Goal: Task Accomplishment & Management: Complete application form

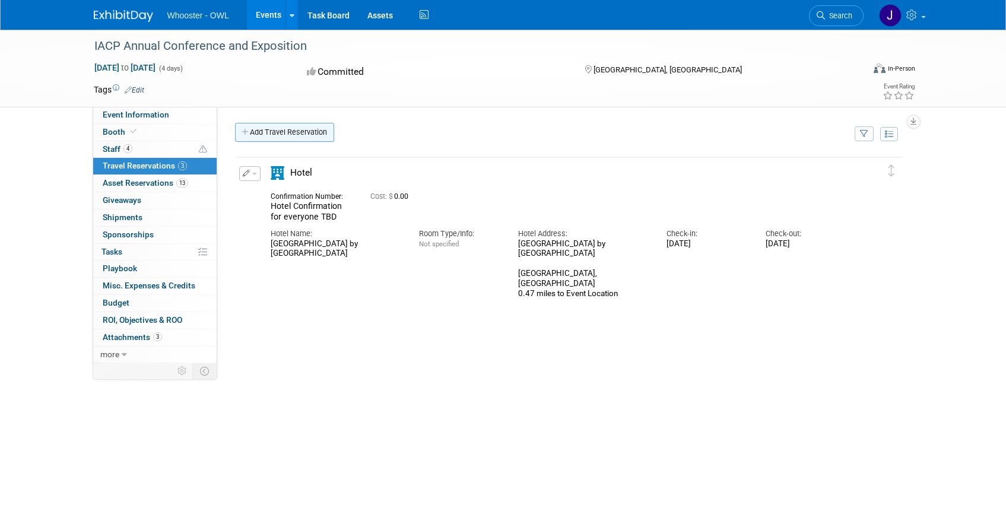
click at [247, 134] on icon at bounding box center [246, 133] width 8 height 8
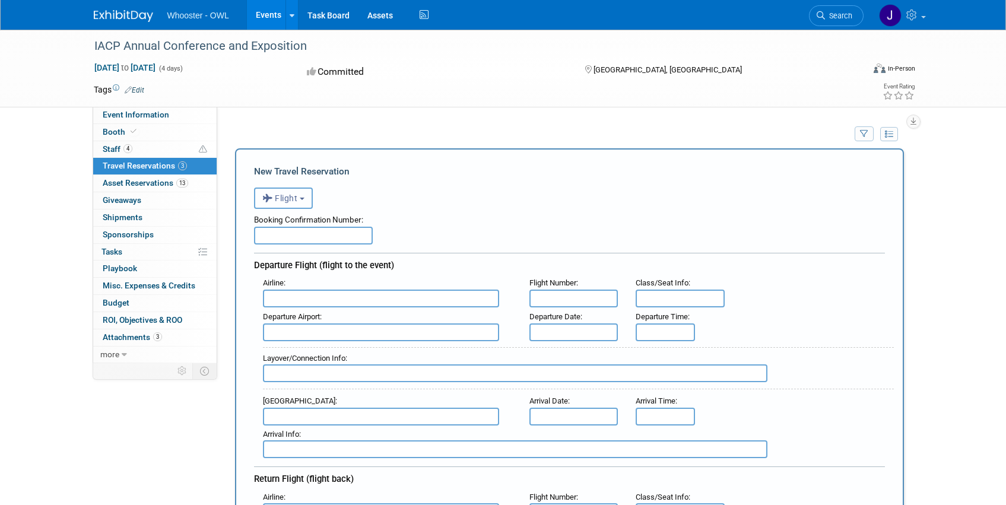
click at [306, 195] on button "Flight" at bounding box center [283, 198] width 59 height 21
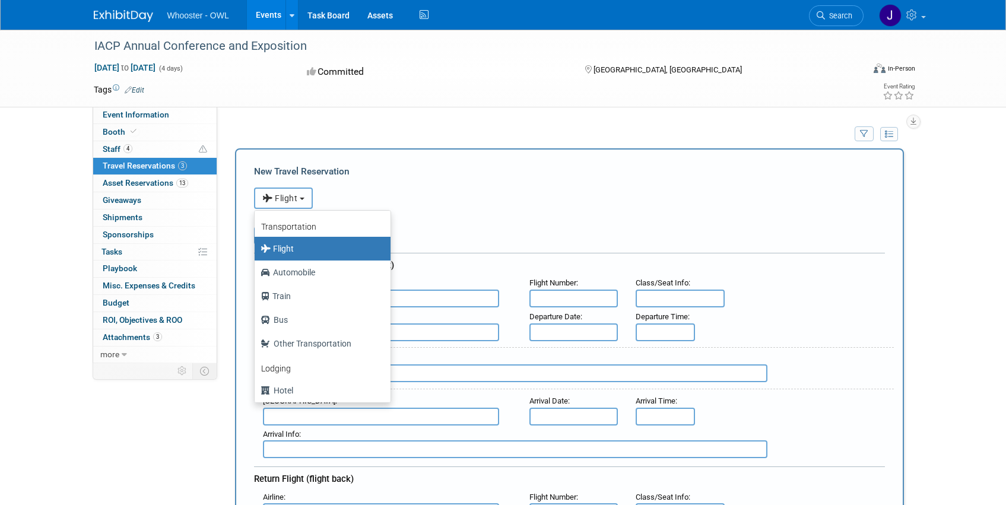
click at [306, 195] on button "Flight" at bounding box center [283, 198] width 59 height 21
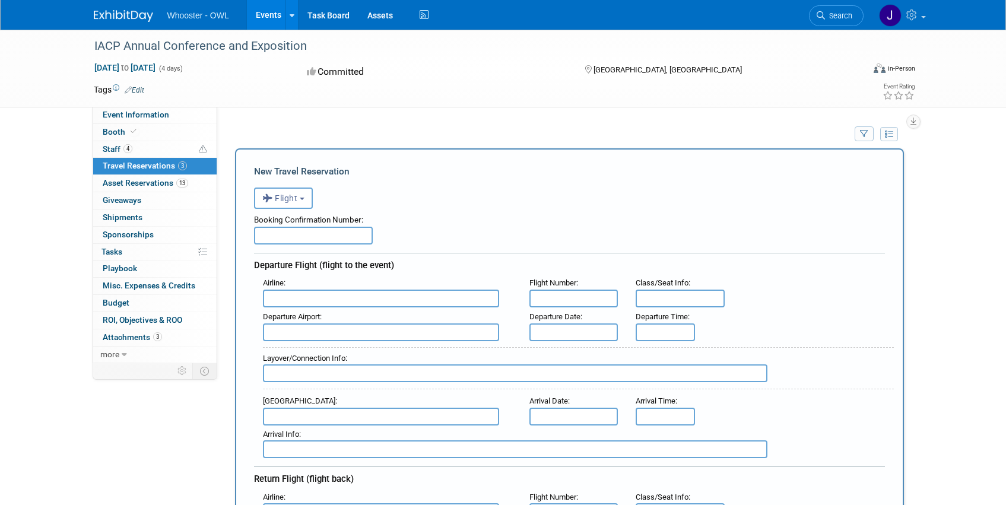
click at [348, 233] on input "text" at bounding box center [313, 236] width 119 height 18
type input "BQXU4G"
type input "Southwest Airlines (SWA)"
type input "3496"
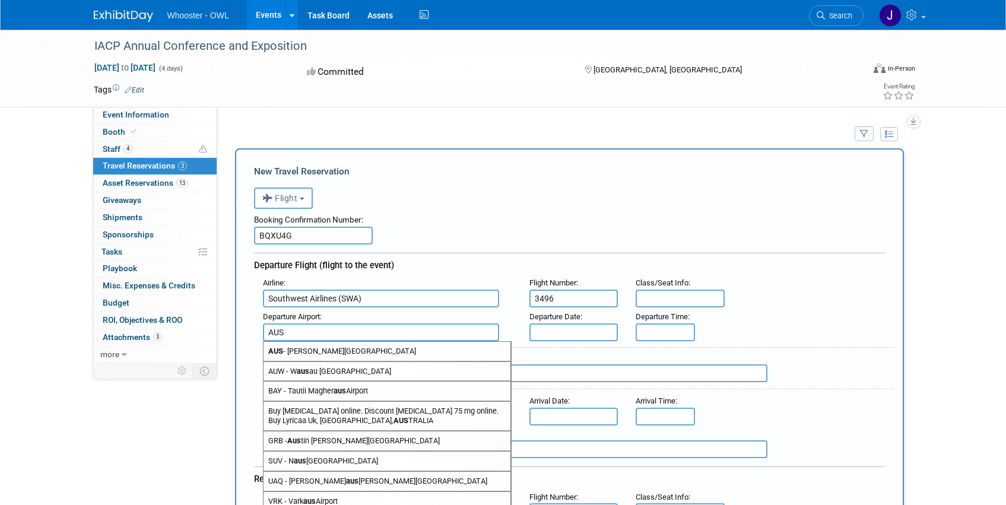
click at [463, 352] on span "AUS - [PERSON_NAME][GEOGRAPHIC_DATA]" at bounding box center [387, 351] width 247 height 19
type input "AUS - [PERSON_NAME][GEOGRAPHIC_DATA]"
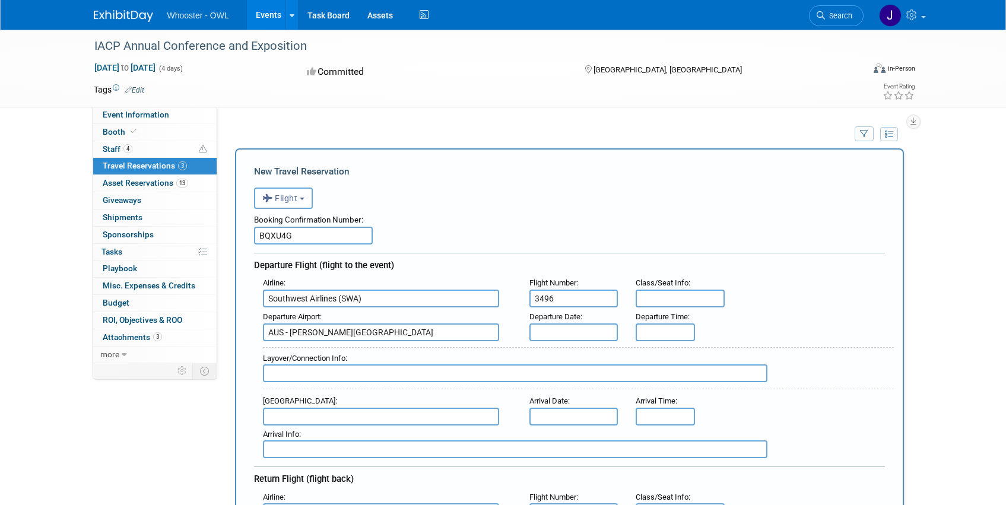
click at [560, 332] on input "text" at bounding box center [573, 332] width 89 height 18
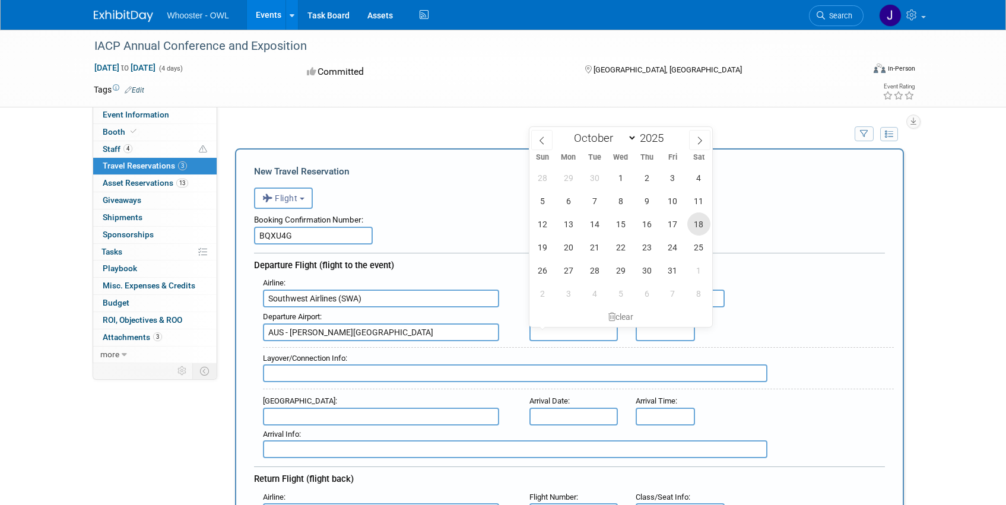
click at [696, 227] on span "18" at bounding box center [698, 223] width 23 height 23
type input "[DATE]"
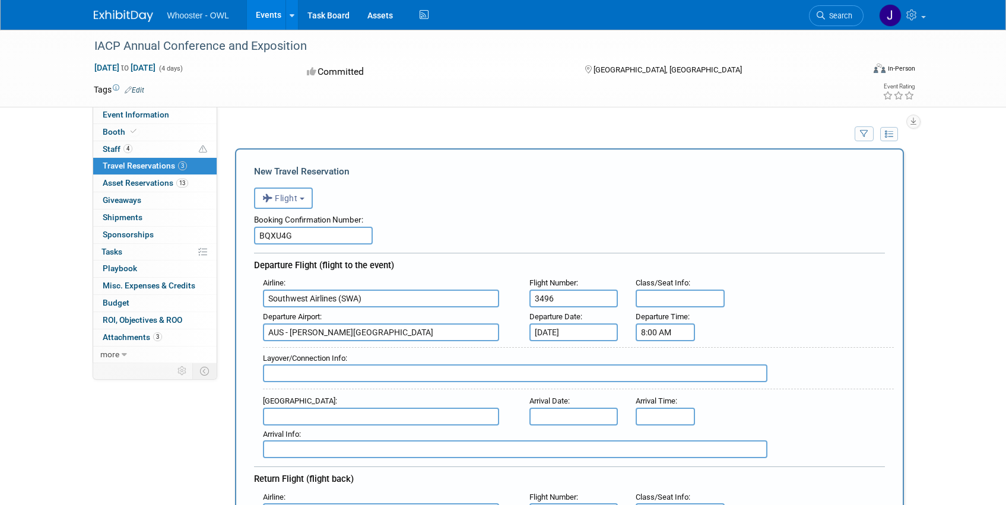
click at [674, 336] on input "8:00 AM" at bounding box center [665, 332] width 59 height 18
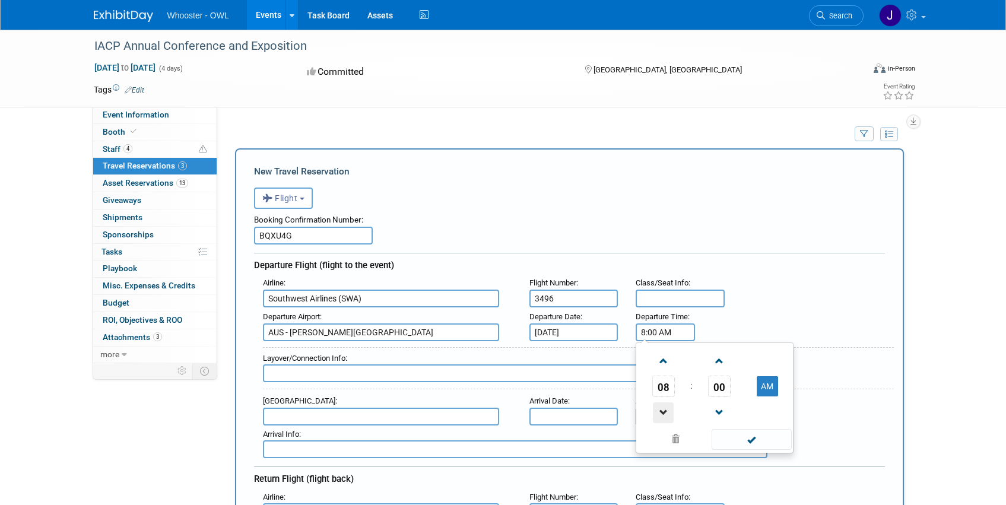
click at [661, 405] on span at bounding box center [663, 412] width 21 height 21
click at [661, 406] on span at bounding box center [663, 412] width 21 height 21
click at [661, 364] on span at bounding box center [663, 361] width 21 height 21
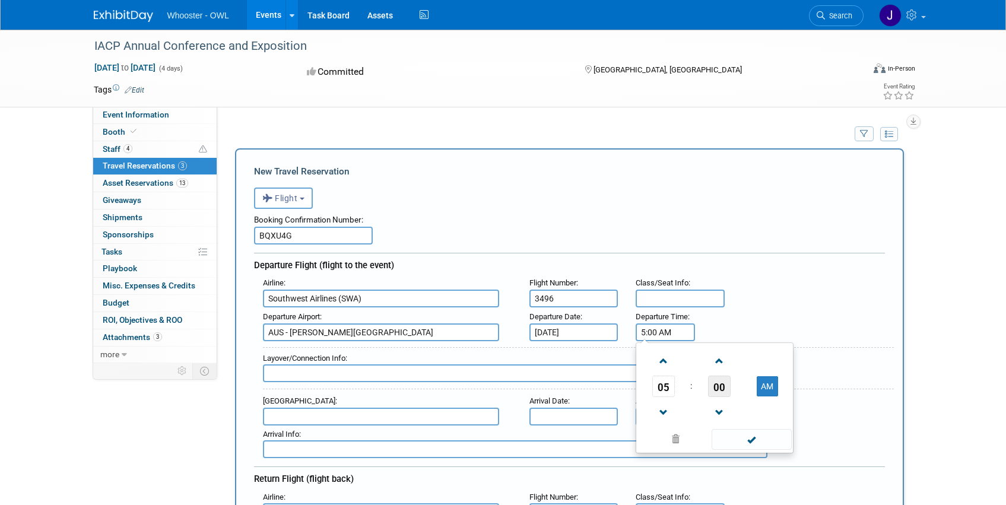
click at [725, 388] on span "00" at bounding box center [719, 386] width 23 height 21
click at [661, 425] on td "40" at bounding box center [658, 426] width 38 height 32
click at [761, 388] on button "AM" at bounding box center [767, 386] width 21 height 20
type input "5:40 PM"
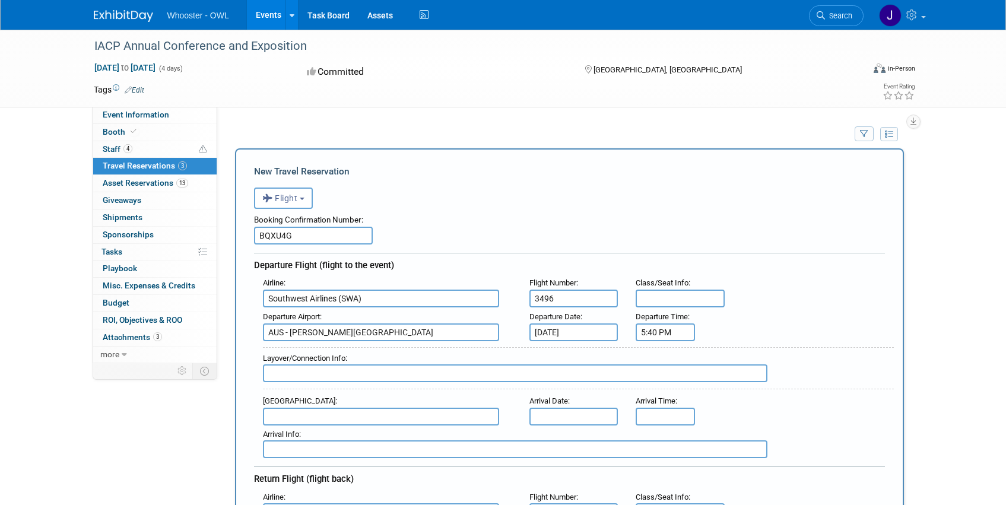
click at [431, 420] on input "text" at bounding box center [381, 417] width 236 height 18
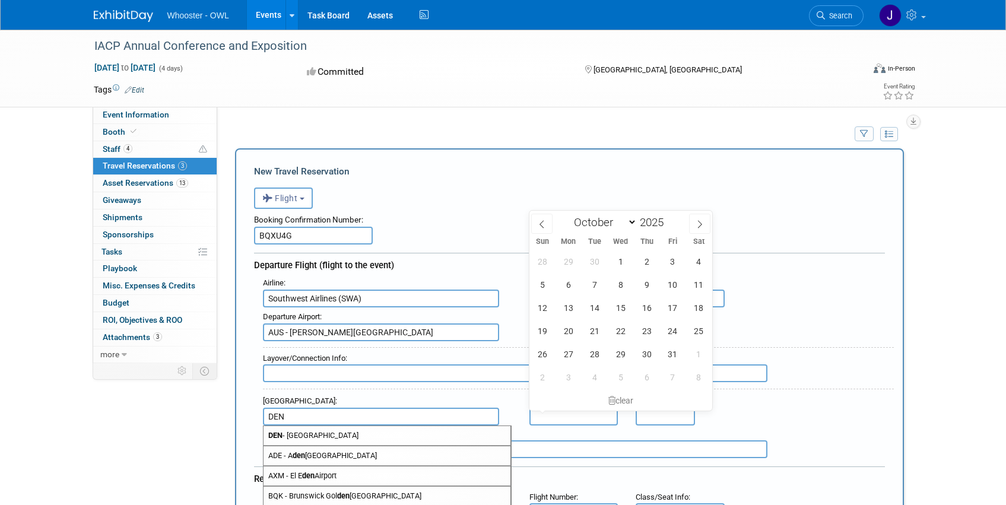
click at [379, 432] on span "DEN - [GEOGRAPHIC_DATA]" at bounding box center [387, 435] width 247 height 19
type input "DEN - [GEOGRAPHIC_DATA]"
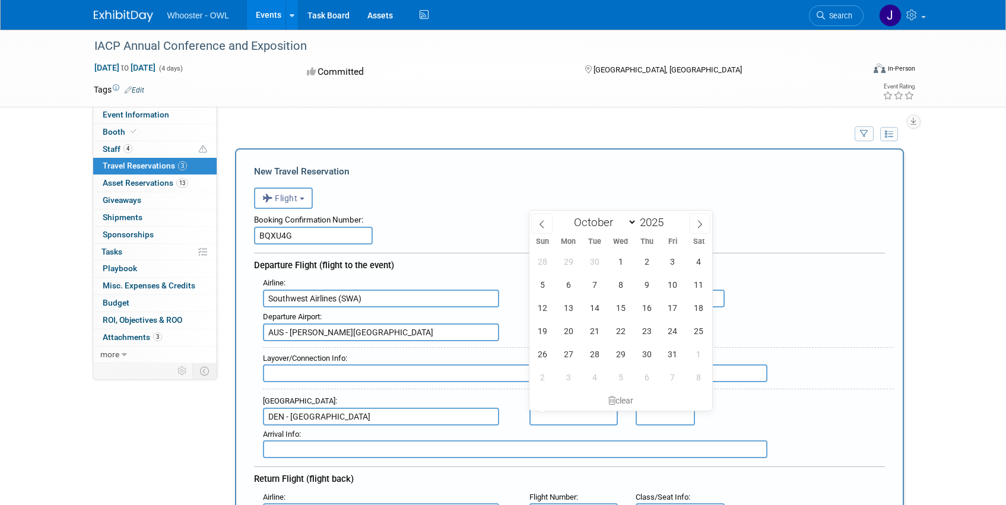
click at [578, 420] on input "text" at bounding box center [573, 417] width 89 height 18
click at [697, 310] on span "18" at bounding box center [698, 307] width 23 height 23
type input "[DATE]"
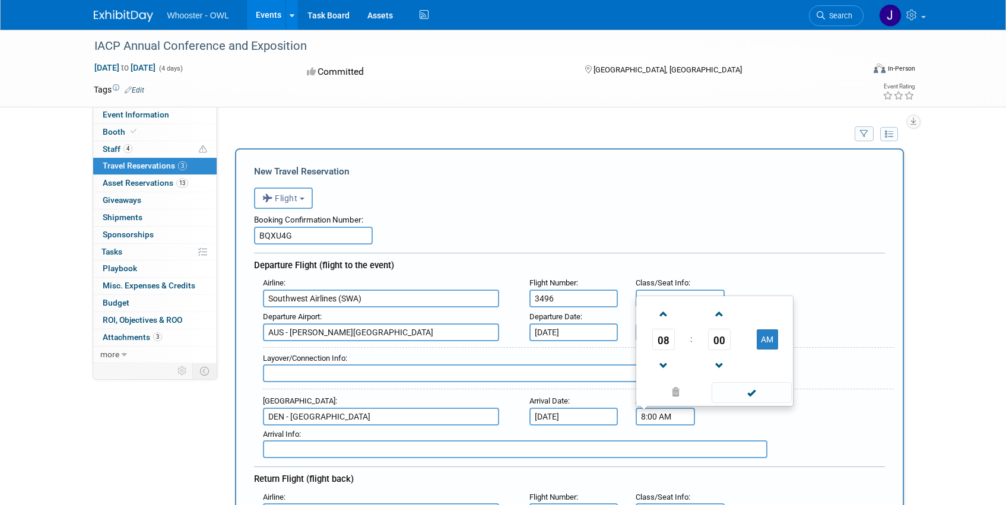
click at [656, 413] on input "8:00 AM" at bounding box center [665, 417] width 59 height 18
click at [659, 364] on span at bounding box center [663, 366] width 21 height 21
click at [718, 320] on span at bounding box center [719, 314] width 21 height 21
click at [716, 359] on span at bounding box center [719, 366] width 21 height 21
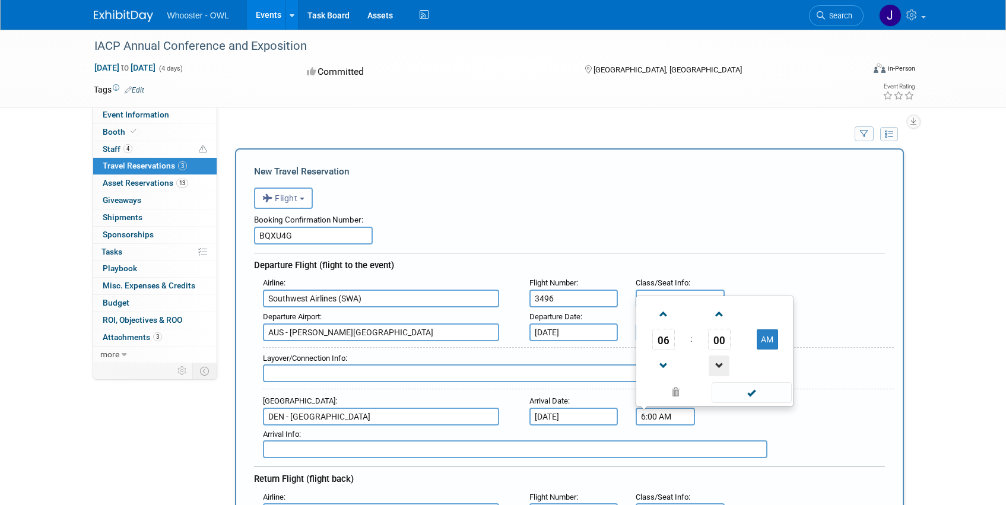
click at [716, 360] on span at bounding box center [719, 366] width 21 height 21
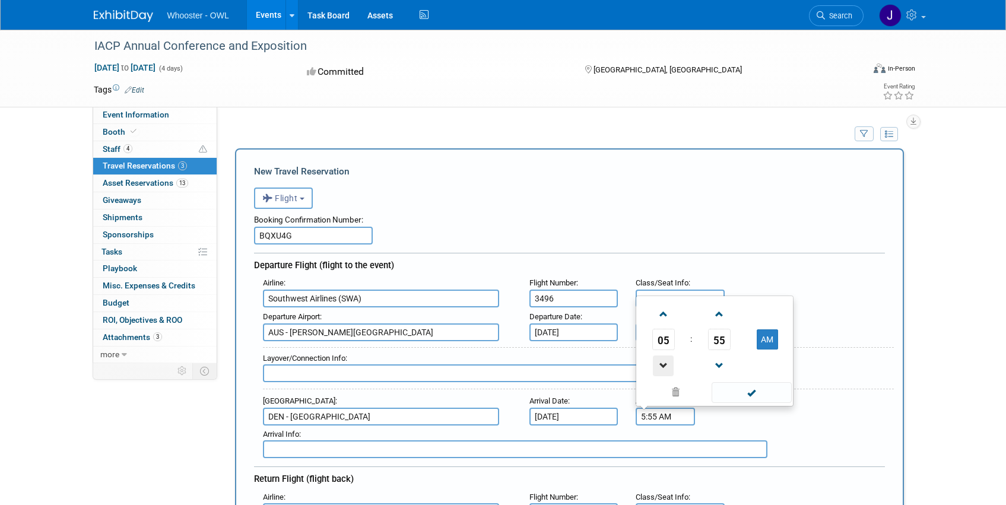
click at [662, 356] on link at bounding box center [663, 365] width 23 height 30
click at [664, 311] on span at bounding box center [663, 314] width 21 height 21
click at [660, 363] on span at bounding box center [663, 366] width 21 height 21
click at [665, 318] on span at bounding box center [663, 314] width 21 height 21
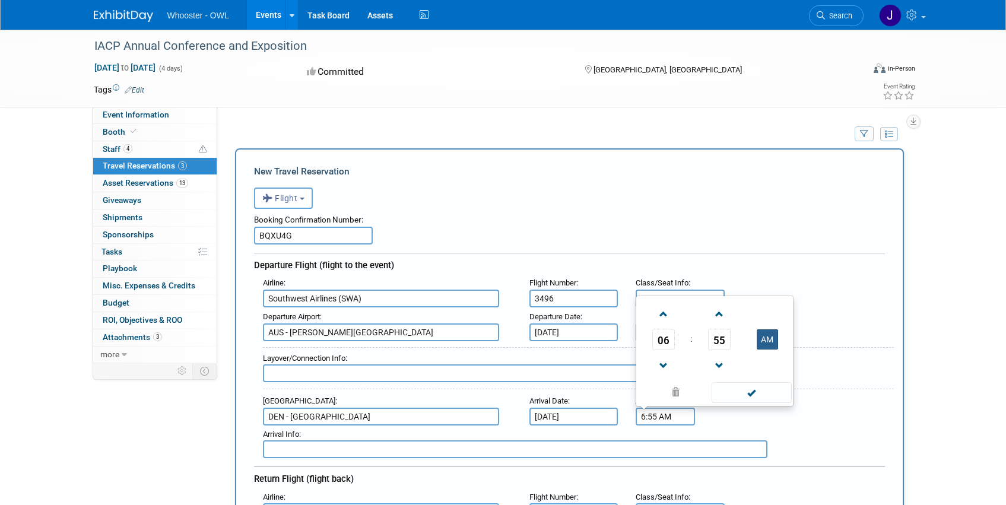
click at [771, 341] on button "AM" at bounding box center [767, 339] width 21 height 20
type input "6:55 PM"
click at [805, 442] on div "Arrival Info :" at bounding box center [574, 442] width 640 height 33
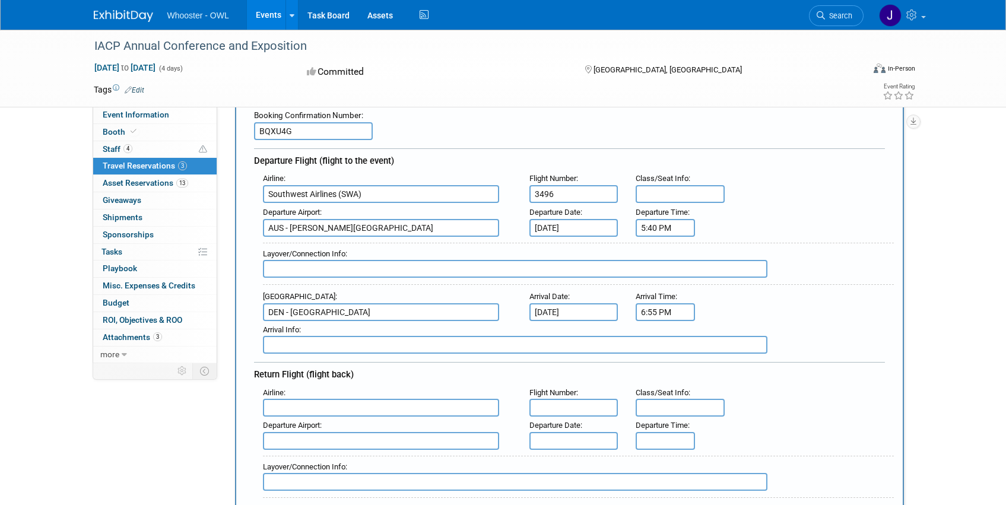
scroll to position [237, 0]
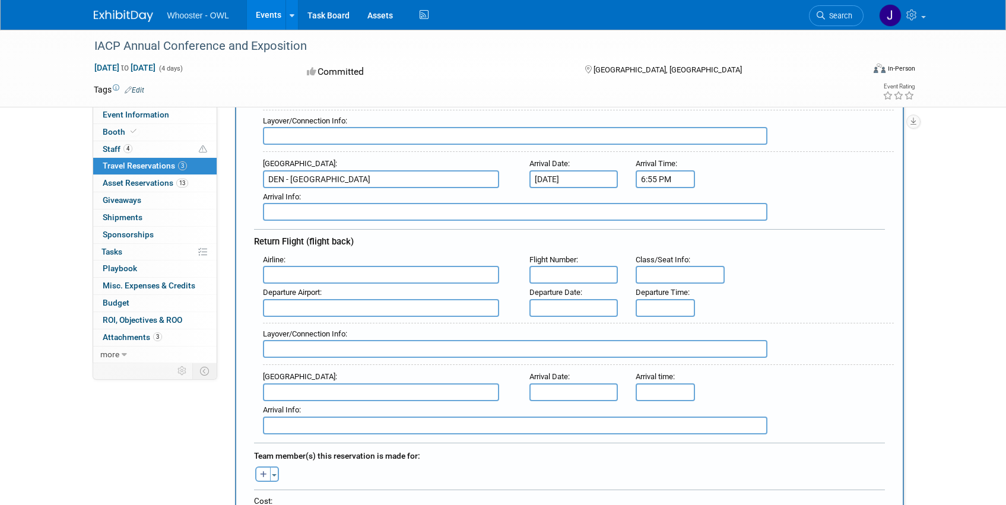
click at [601, 280] on input "text" at bounding box center [573, 275] width 89 height 18
type input "1755"
click at [481, 274] on input "text" at bounding box center [381, 275] width 236 height 18
type input "Southwest Airlines (SWA)"
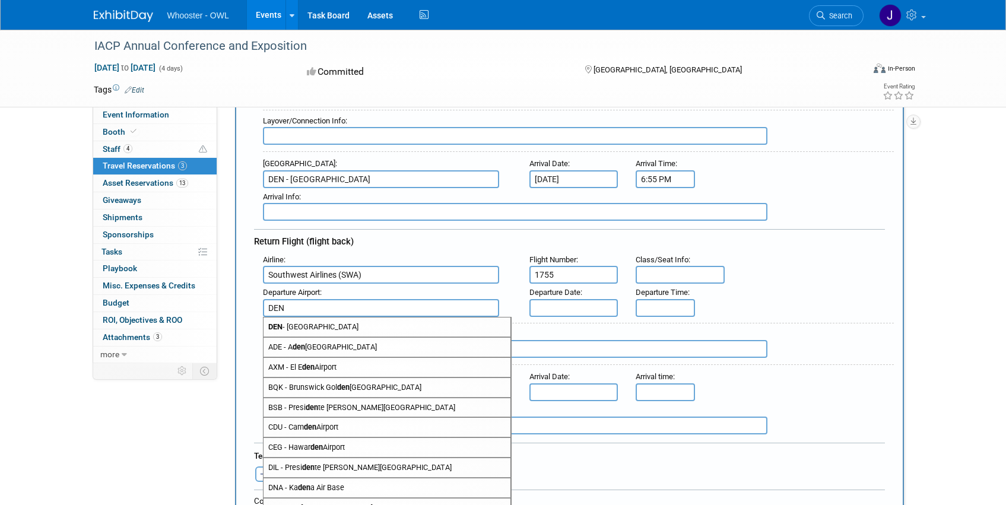
type input "DEN"
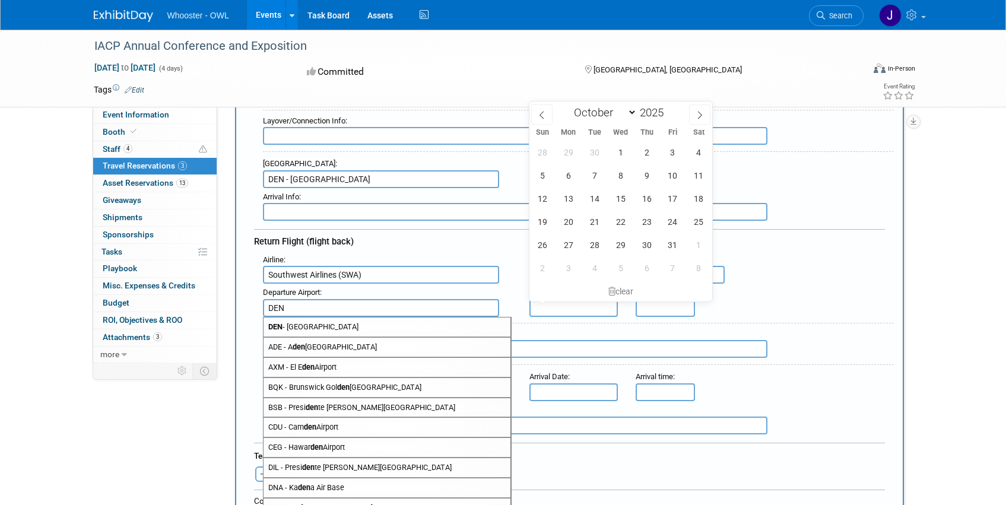
type input "5:00 PM"
click at [556, 306] on input "text" at bounding box center [573, 308] width 89 height 18
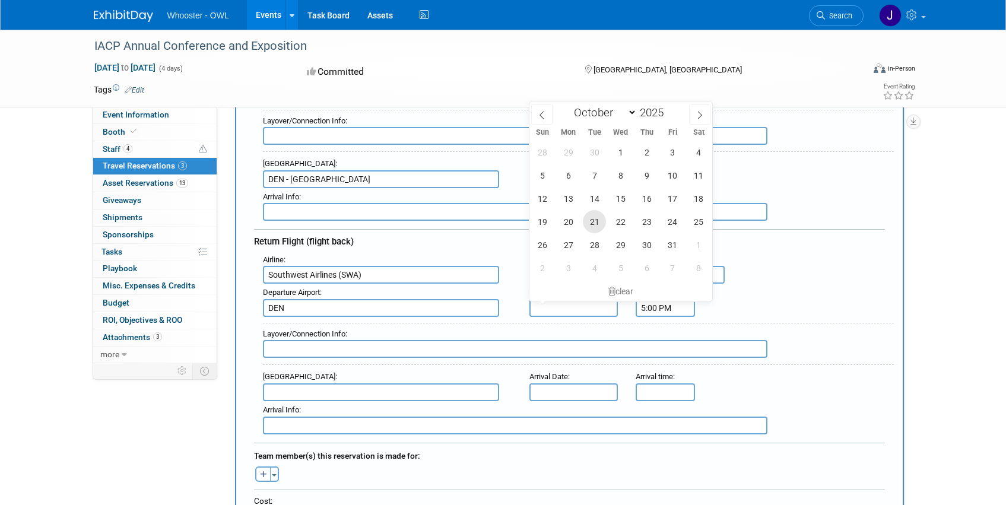
click at [589, 223] on span "21" at bounding box center [594, 221] width 23 height 23
type input "[DATE]"
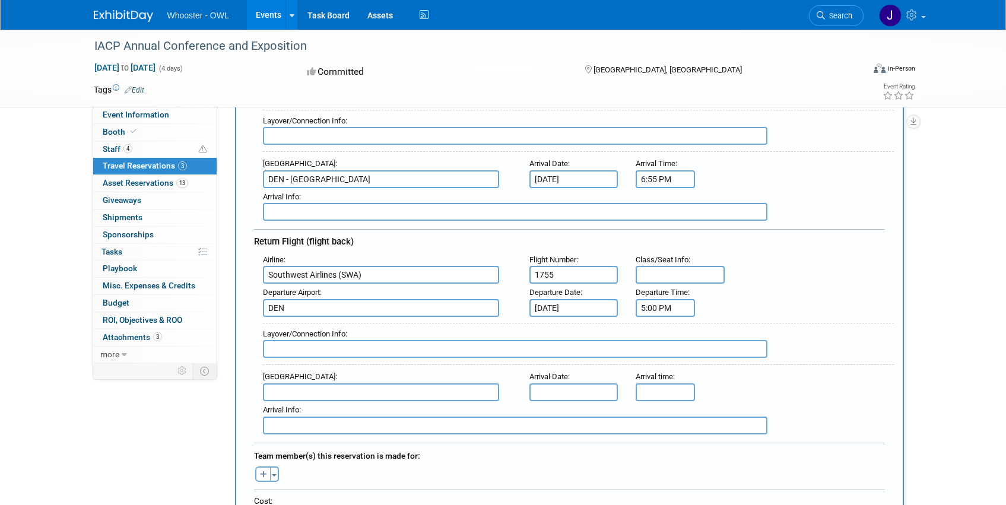
click at [651, 309] on input "5:00 PM" at bounding box center [665, 308] width 59 height 18
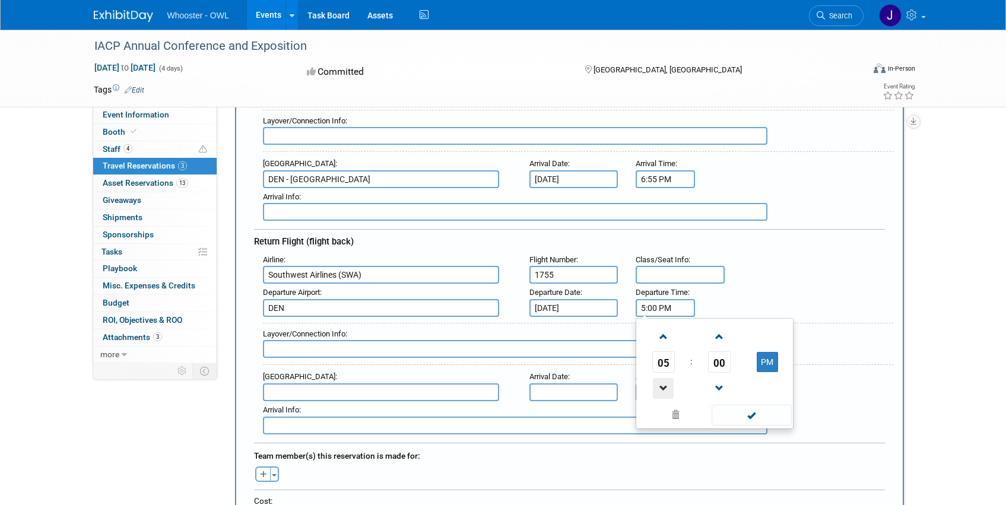
click at [662, 380] on span at bounding box center [663, 388] width 21 height 21
click at [722, 387] on span at bounding box center [719, 388] width 21 height 21
click at [721, 388] on span at bounding box center [719, 388] width 21 height 21
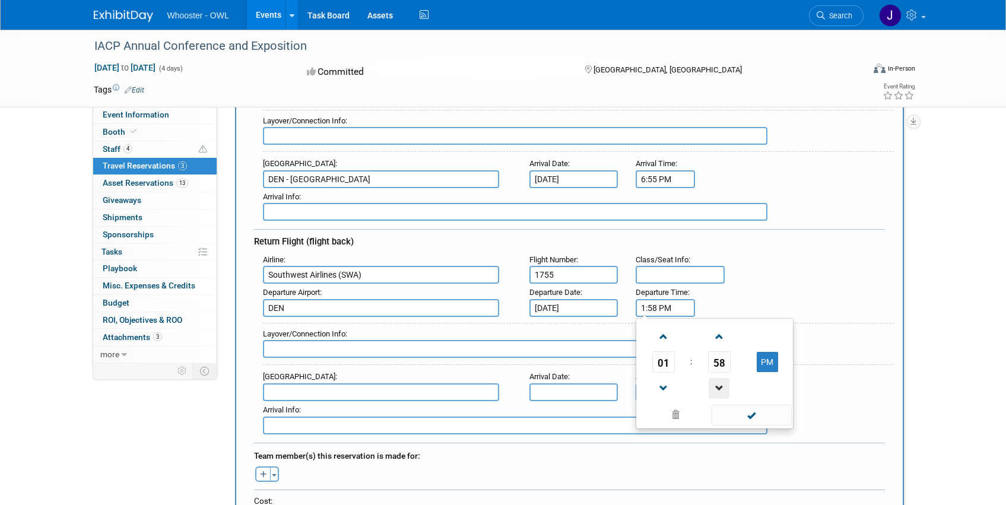
click at [719, 388] on span at bounding box center [719, 388] width 21 height 21
click at [718, 386] on span at bounding box center [719, 388] width 21 height 21
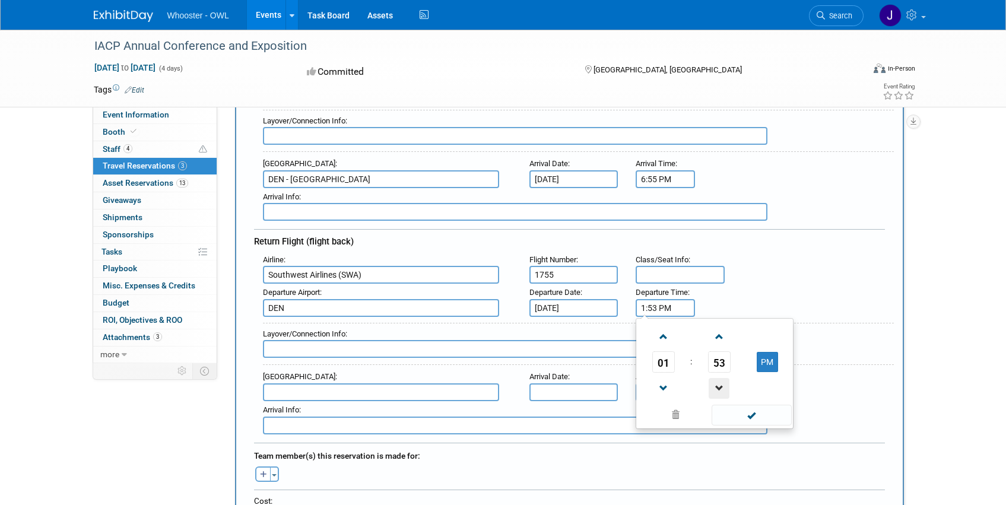
click at [718, 386] on span at bounding box center [719, 388] width 21 height 21
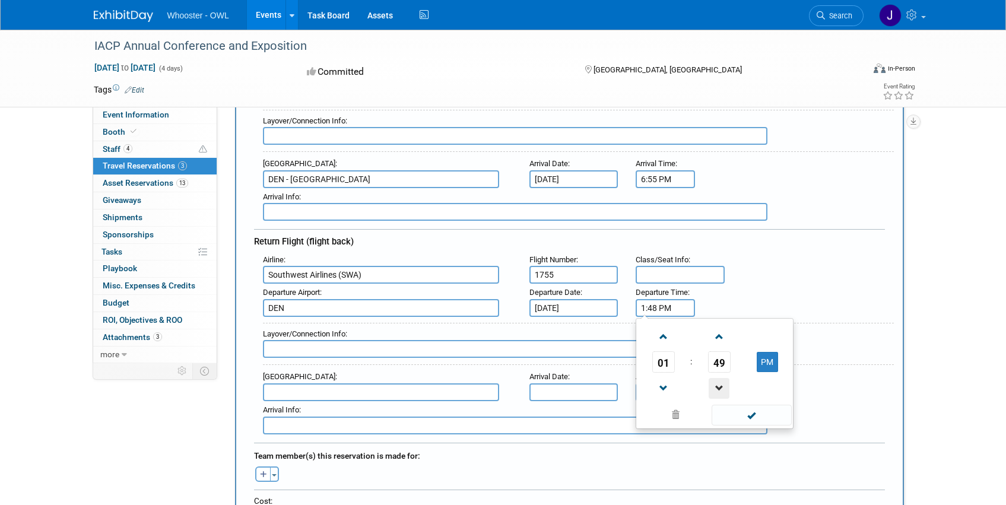
click at [718, 387] on span at bounding box center [719, 388] width 21 height 21
type input "1:46 PM"
click at [743, 418] on span at bounding box center [752, 415] width 80 height 21
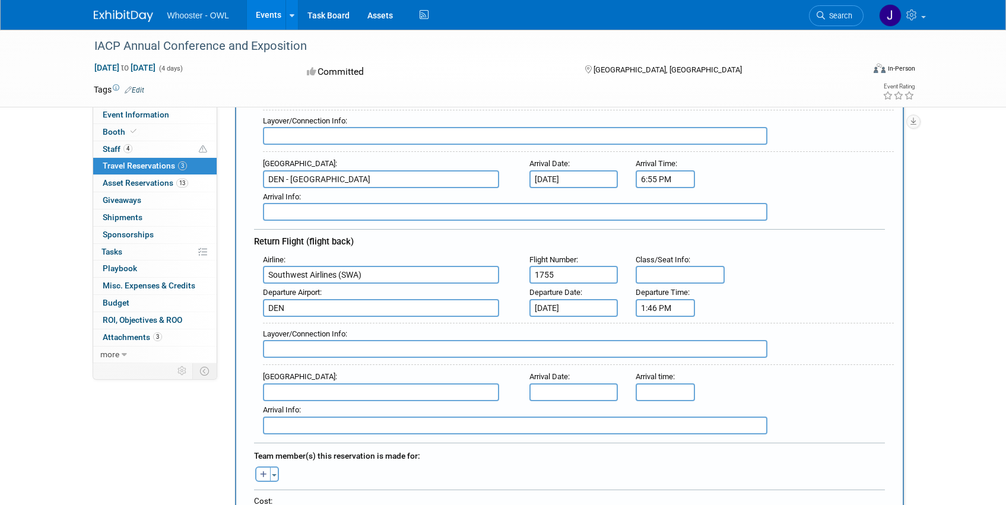
click at [364, 391] on input "text" at bounding box center [381, 392] width 236 height 18
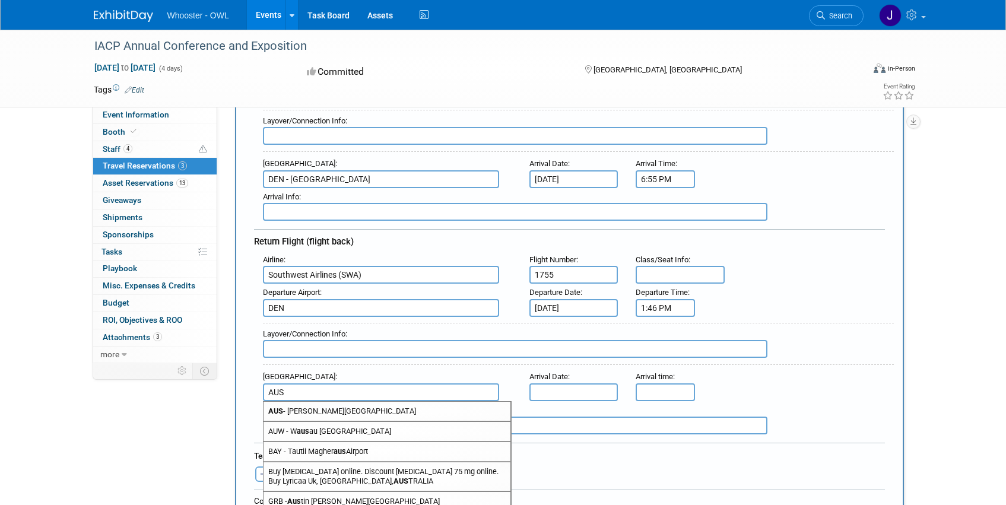
type input "AUS"
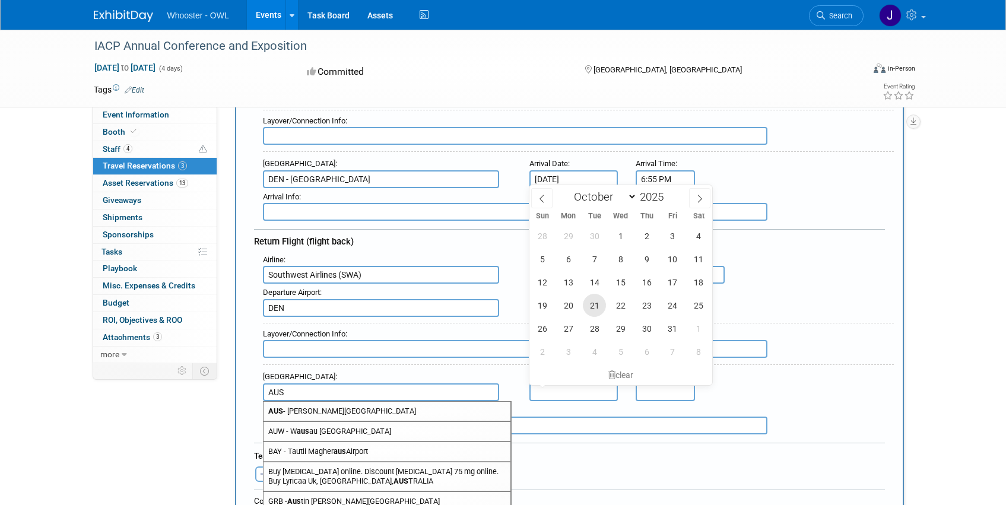
click at [599, 304] on span "21" at bounding box center [594, 305] width 23 height 23
type input "[DATE]"
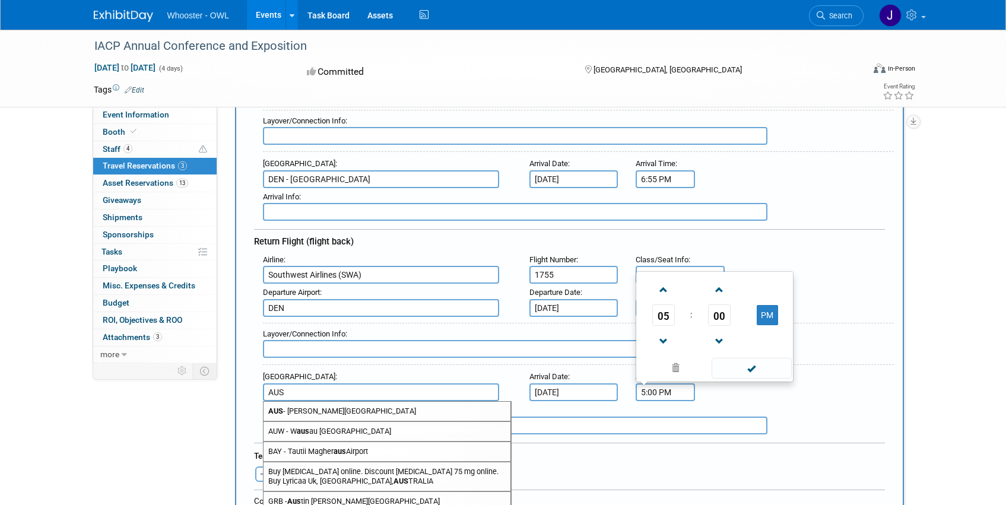
click at [652, 389] on input "5:00 PM" at bounding box center [665, 392] width 59 height 18
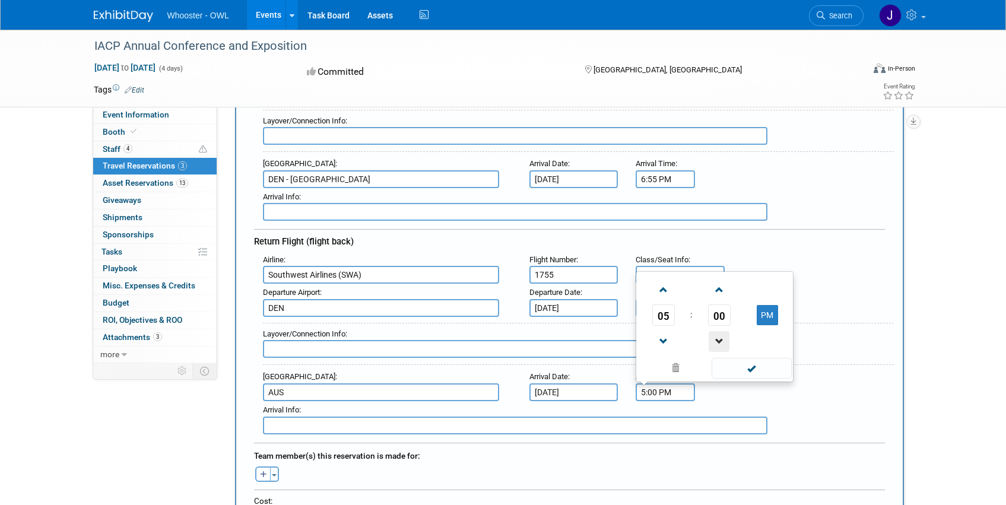
click at [715, 337] on span at bounding box center [719, 341] width 21 height 21
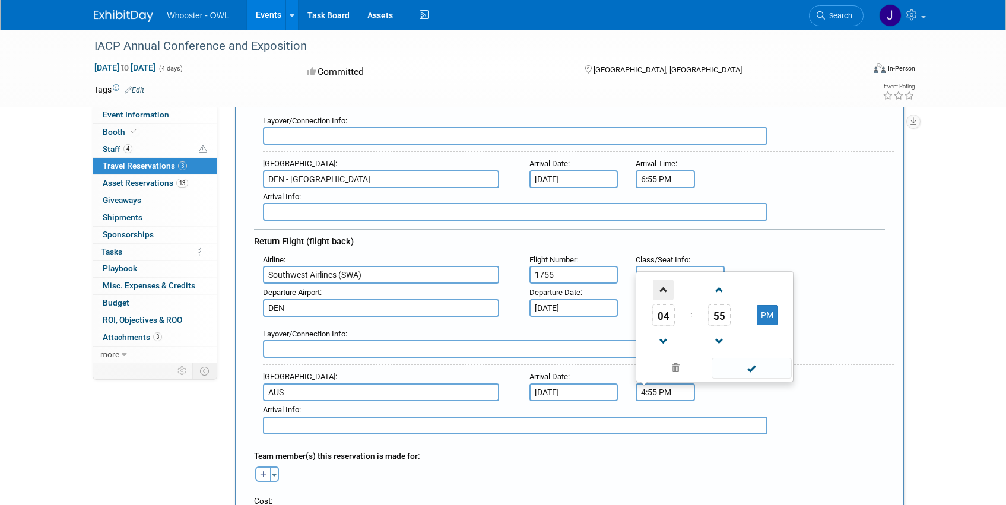
click at [667, 290] on span at bounding box center [663, 290] width 21 height 21
type input "5:55 PM"
click at [763, 369] on span at bounding box center [752, 368] width 80 height 21
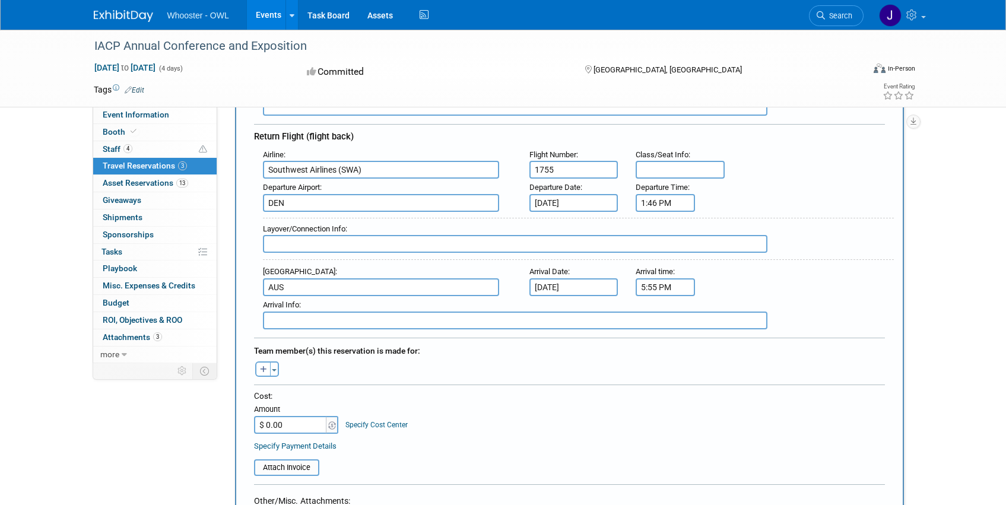
scroll to position [356, 0]
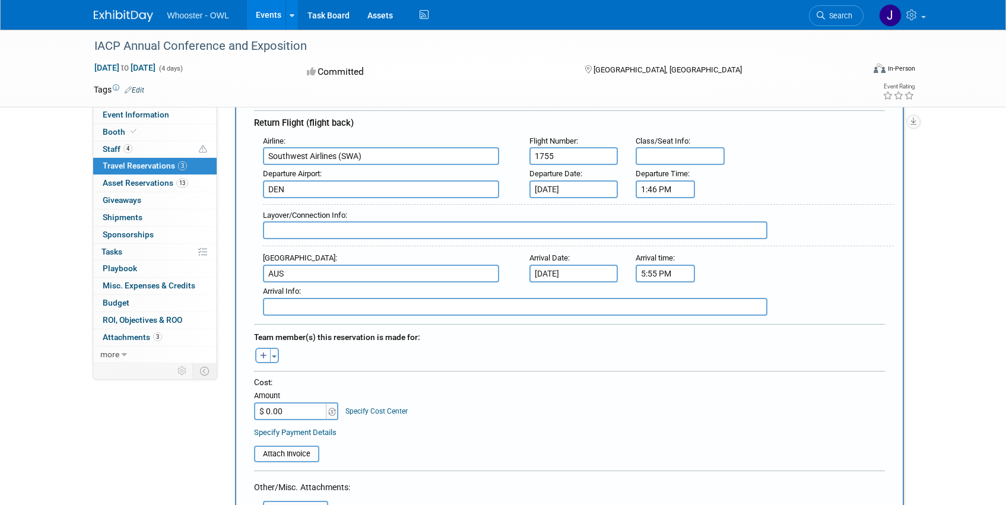
click at [266, 356] on icon "button" at bounding box center [263, 357] width 7 height 8
select select
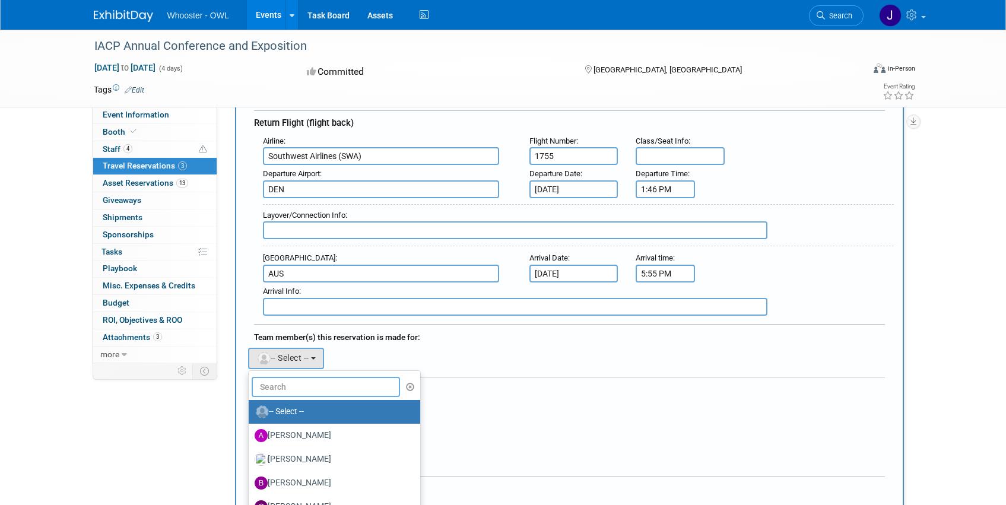
click at [307, 380] on input "text" at bounding box center [326, 387] width 149 height 20
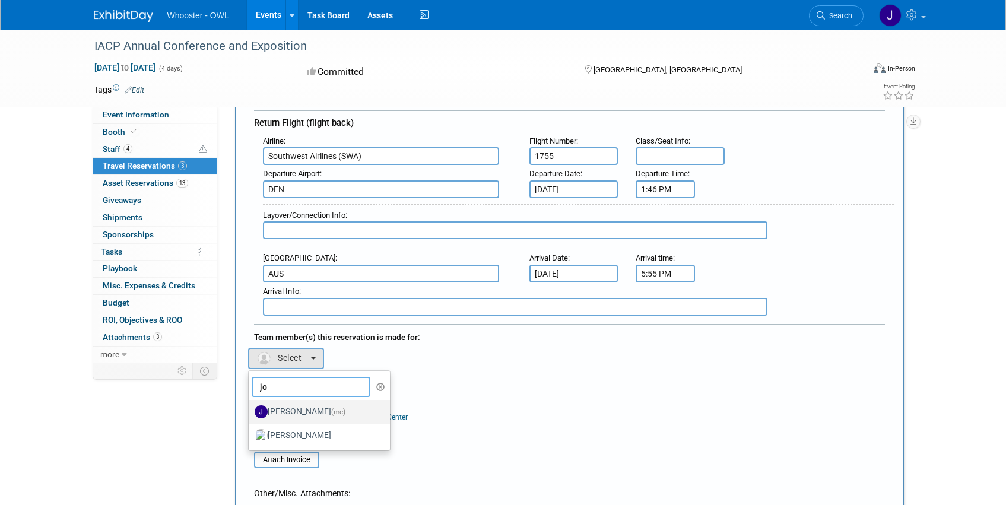
type input "jo"
click at [290, 411] on label "[PERSON_NAME] (me)" at bounding box center [317, 411] width 124 height 19
click at [250, 411] on input "[PERSON_NAME] (me)" at bounding box center [247, 411] width 8 height 8
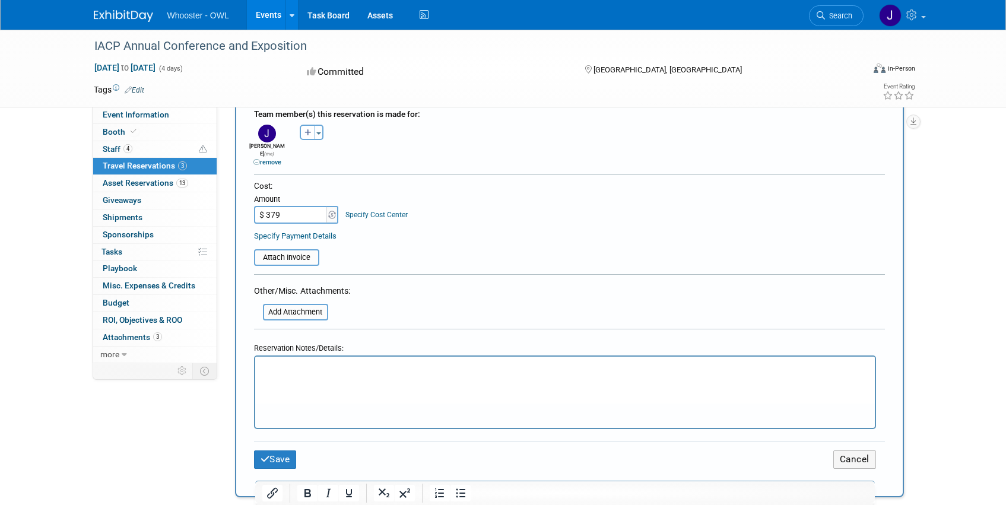
scroll to position [415, 0]
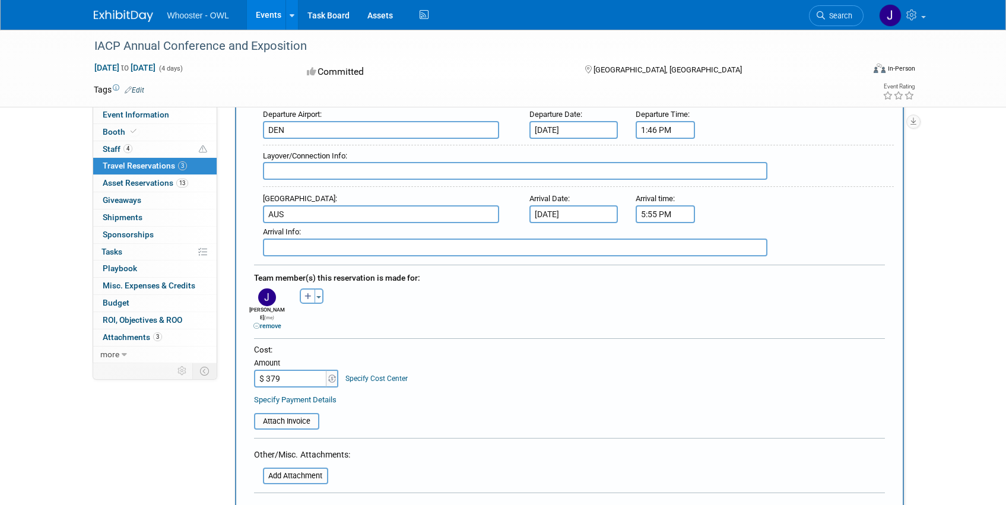
type input "$ 379.00"
click at [285, 414] on input "file" at bounding box center [247, 421] width 141 height 14
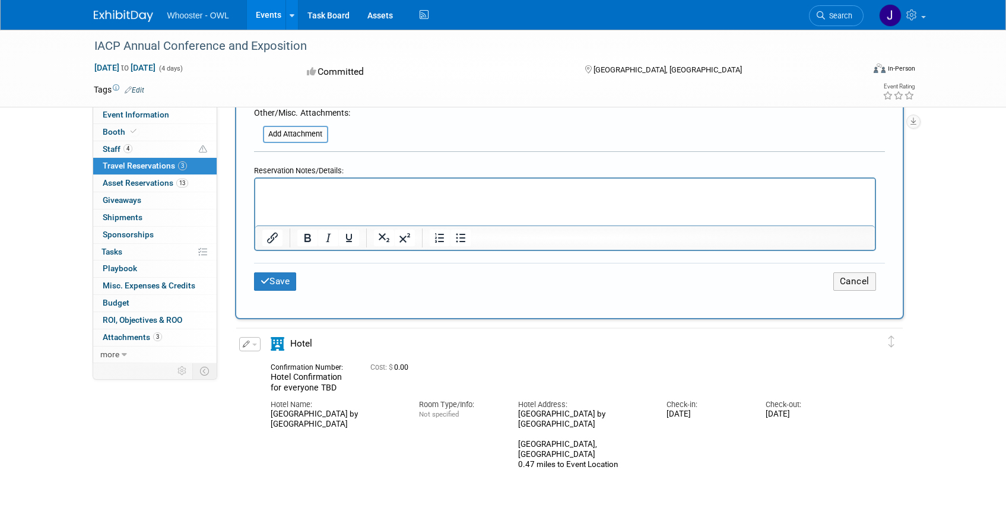
scroll to position [772, 0]
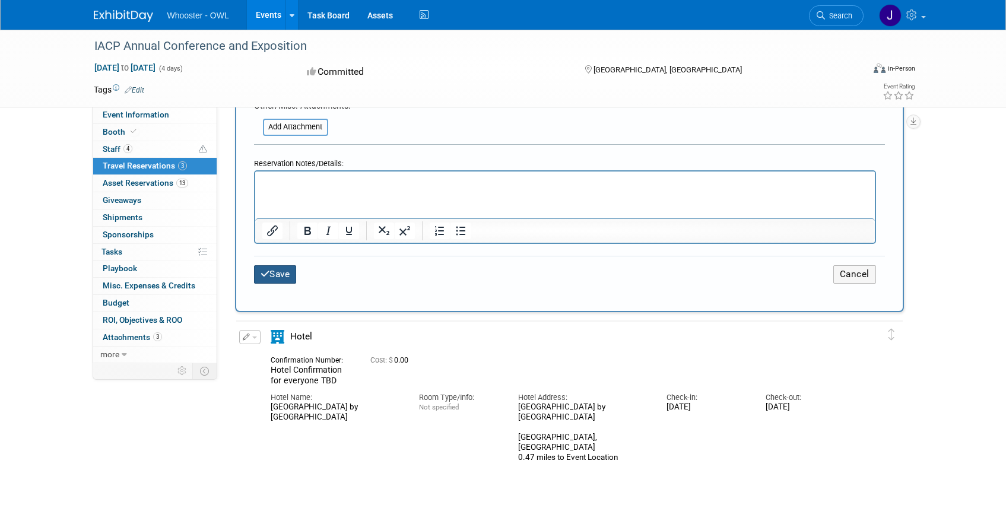
click at [286, 267] on button "Save" at bounding box center [275, 274] width 43 height 18
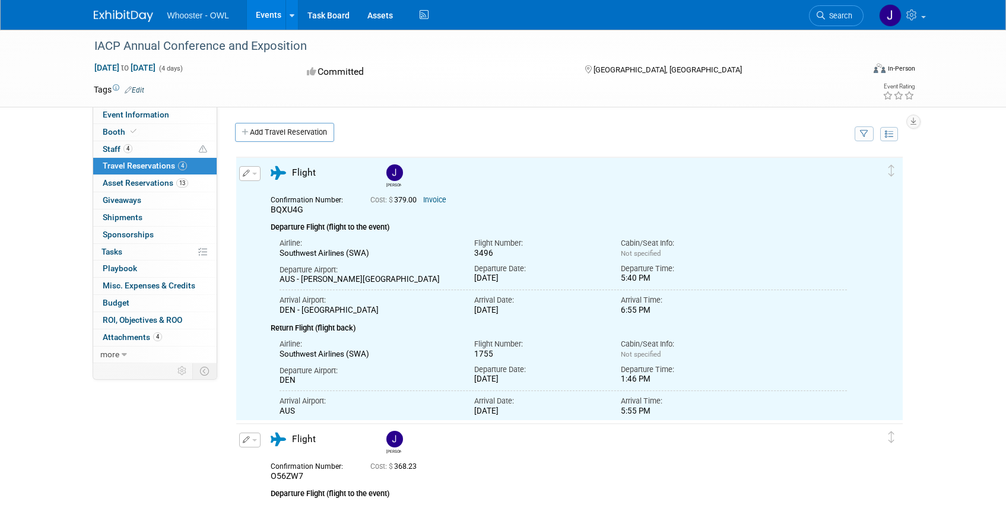
scroll to position [0, 0]
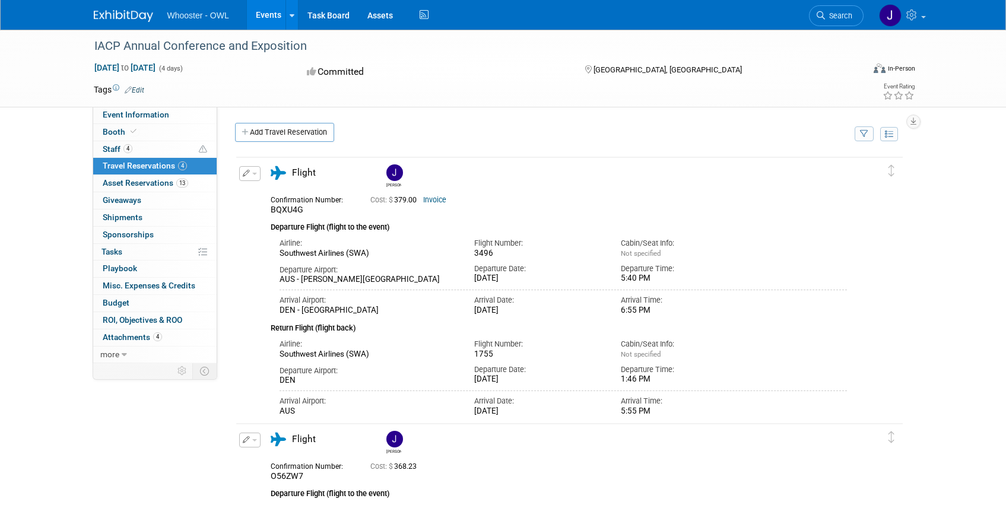
drag, startPoint x: 753, startPoint y: 394, endPoint x: 897, endPoint y: 553, distance: 214.3
